Goal: Task Accomplishment & Management: Use online tool/utility

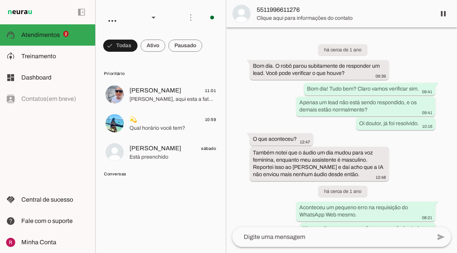
scroll to position [21971, 0]
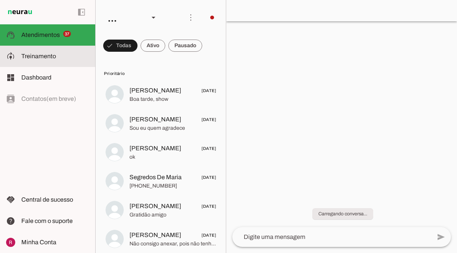
click at [67, 58] on slot at bounding box center [55, 56] width 68 height 9
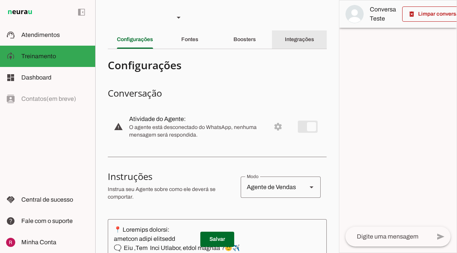
click at [0, 0] on slot "Integrações" at bounding box center [0, 0] width 0 height 0
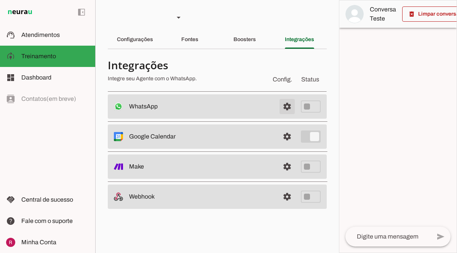
click at [288, 105] on span at bounding box center [287, 107] width 18 height 18
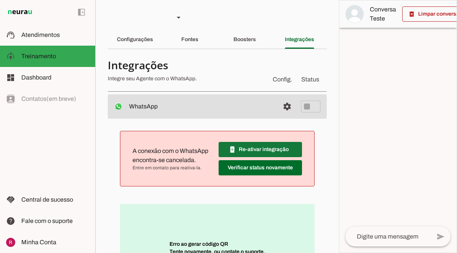
click at [283, 150] on span at bounding box center [260, 150] width 83 height 18
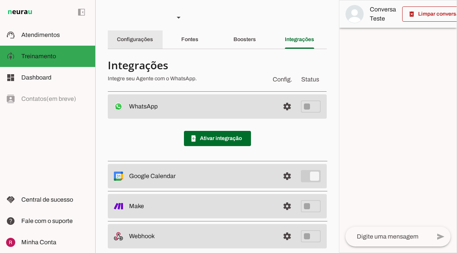
click at [153, 41] on div "Configurações" at bounding box center [135, 39] width 36 height 18
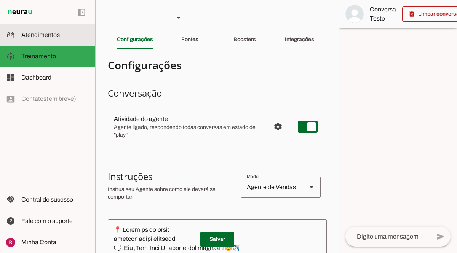
click at [62, 44] on md-item "support_agent Atendimentos Atendimentos" at bounding box center [47, 34] width 95 height 21
